Goal: Task Accomplishment & Management: Use online tool/utility

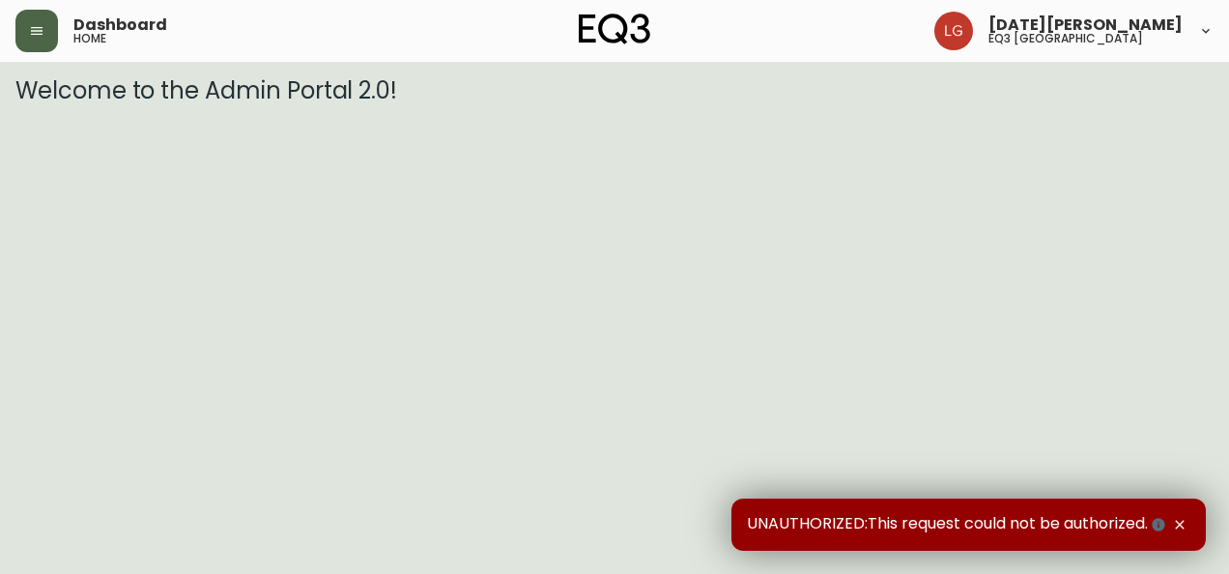
click at [44, 35] on button "button" at bounding box center [36, 31] width 43 height 43
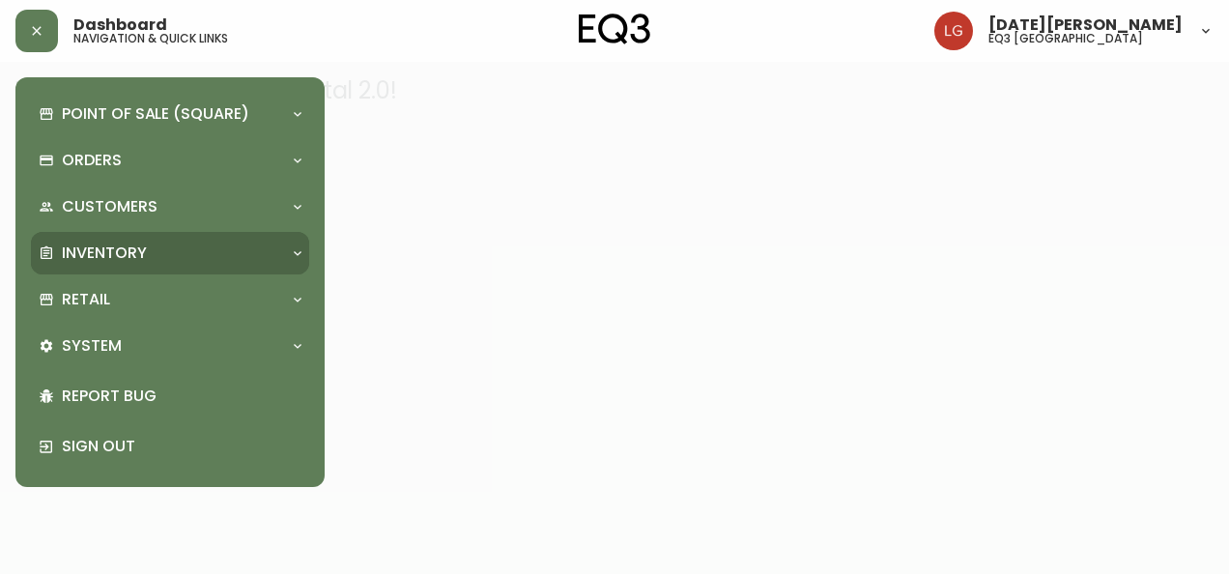
click at [214, 257] on div "Inventory" at bounding box center [160, 252] width 243 height 21
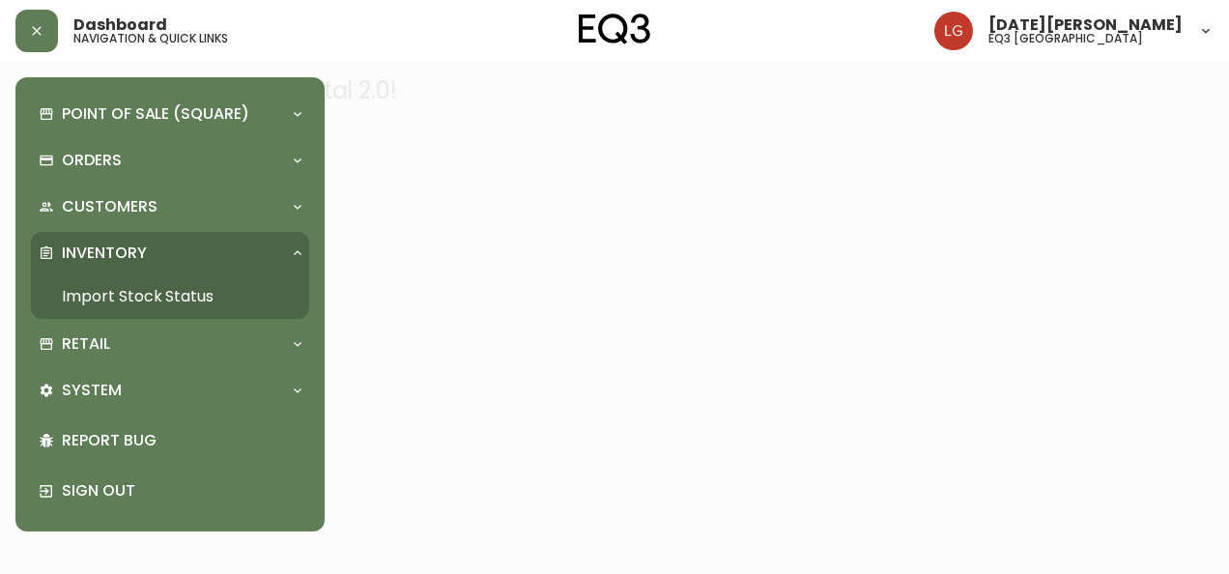
click at [168, 293] on link "Import Stock Status" at bounding box center [170, 296] width 278 height 44
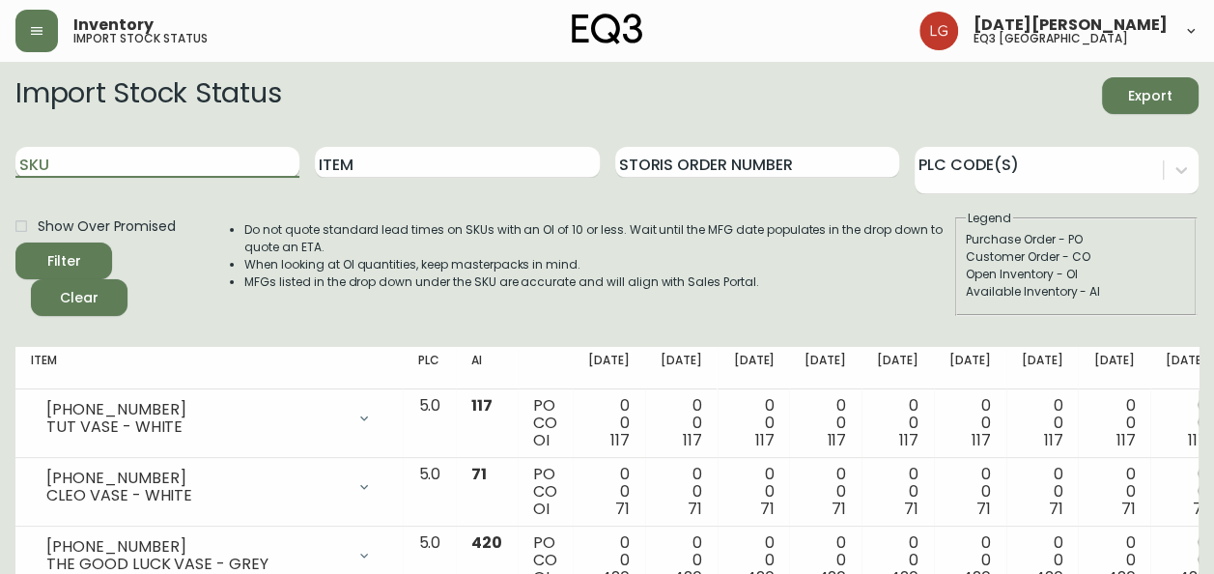
click at [205, 153] on input "SKU" at bounding box center [157, 162] width 284 height 31
paste input "[PHONE_NUMBER]"
click at [15, 242] on button "Filter" at bounding box center [63, 260] width 97 height 37
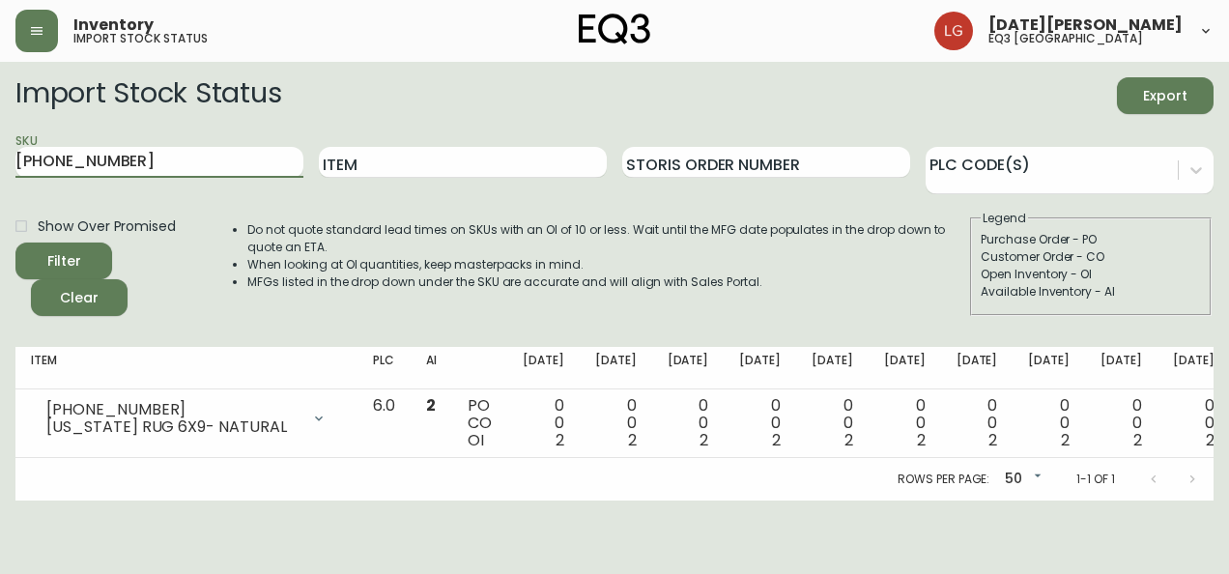
drag, startPoint x: 210, startPoint y: 161, endPoint x: -4, endPoint y: 153, distance: 213.7
click at [0, 153] on html "Inventory import stock status [DATE][PERSON_NAME] eq3 [GEOGRAPHIC_DATA] Import …" at bounding box center [614, 250] width 1229 height 500
paste input "912"
type input "[PHONE_NUMBER]"
click at [15, 242] on button "Filter" at bounding box center [63, 260] width 97 height 37
